Goal: Find specific page/section

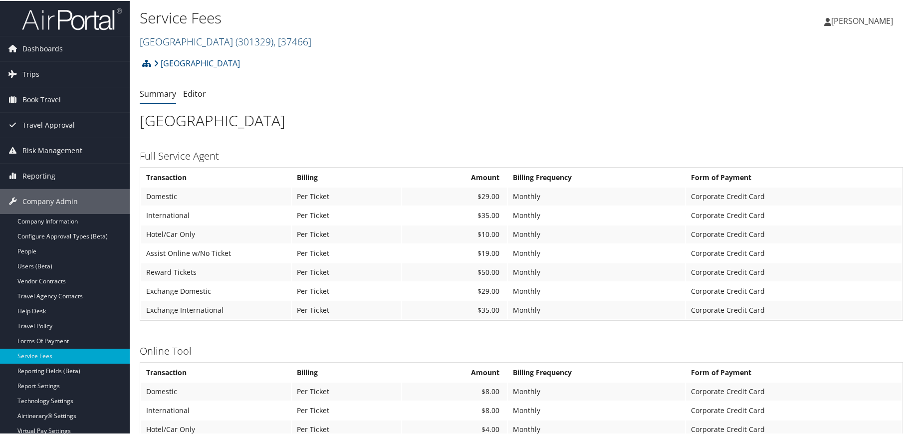
click at [251, 38] on span "( 301329 )" at bounding box center [255, 40] width 38 height 13
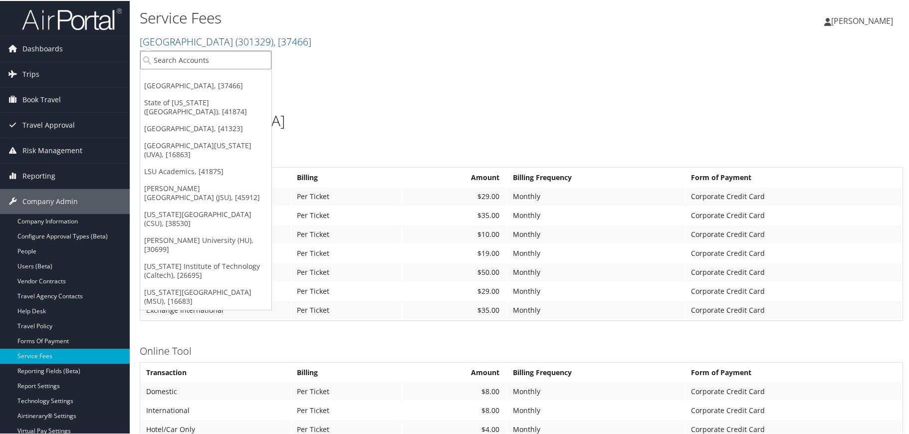
click at [198, 58] on input "search" at bounding box center [205, 59] width 131 height 18
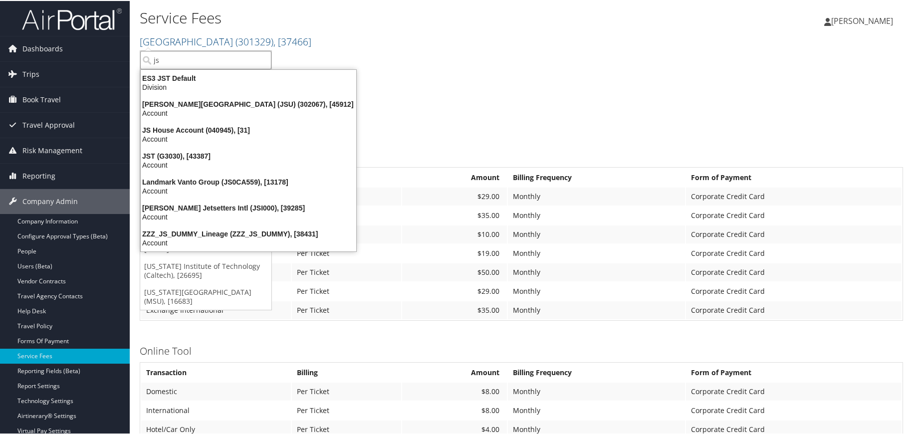
type input "jsu"
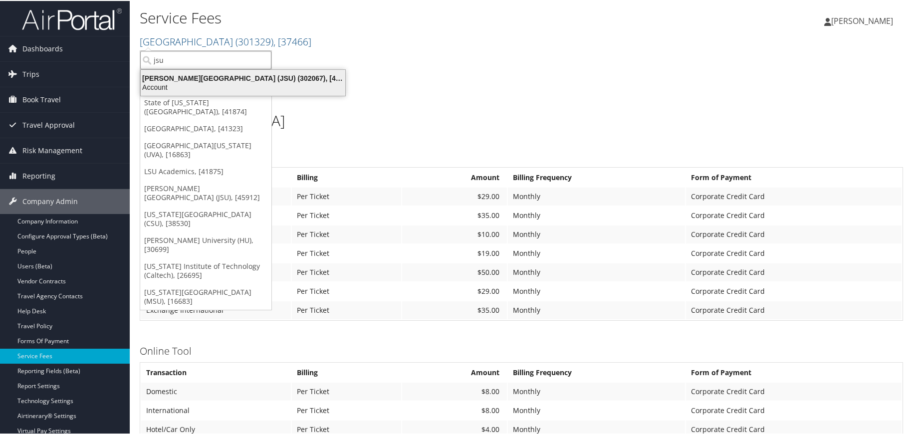
click at [193, 78] on div "Jackson State University (JSU) (302067), [45912]" at bounding box center [243, 77] width 217 height 9
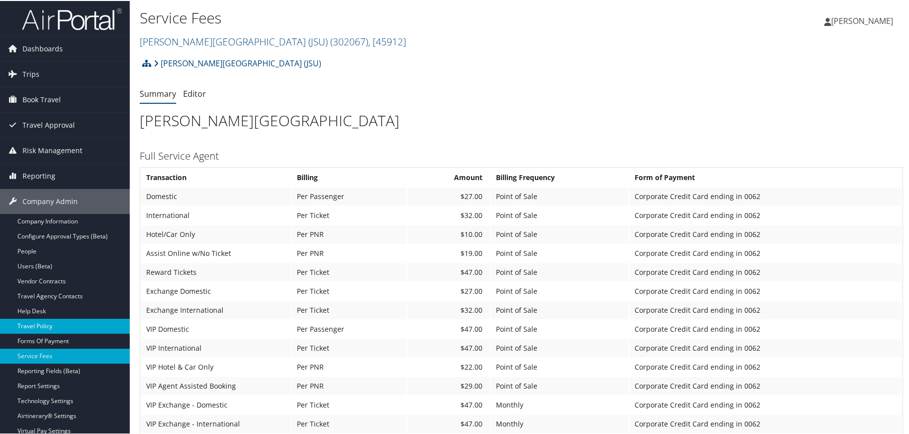
click at [44, 320] on link "Travel Policy" at bounding box center [65, 325] width 130 height 15
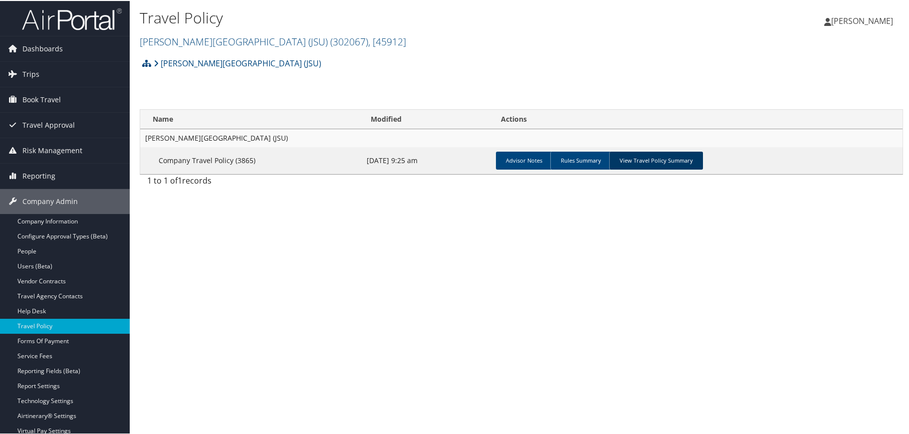
click at [678, 158] on link "View Travel Policy Summary" at bounding box center [656, 160] width 94 height 18
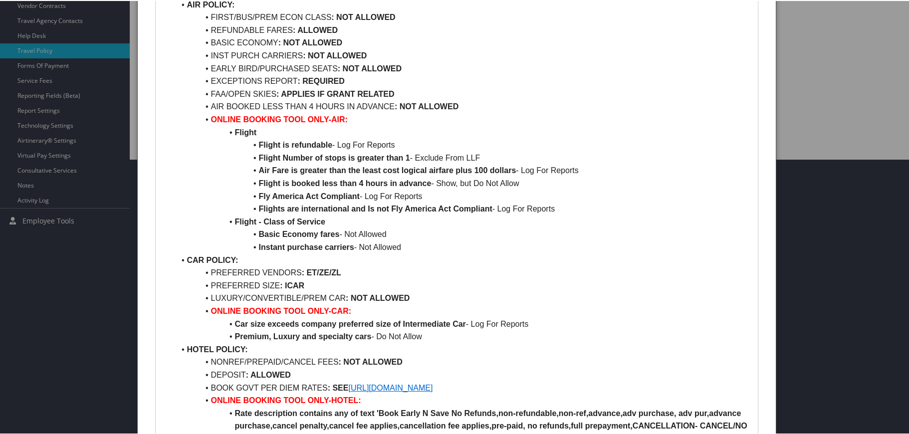
scroll to position [299, 0]
